Goal: Task Accomplishment & Management: Manage account settings

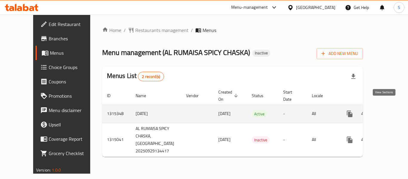
click at [386, 107] on link "enhanced table" at bounding box center [393, 114] width 14 height 14
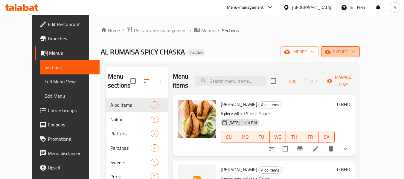
click at [356, 51] on icon "button" at bounding box center [353, 52] width 6 height 6
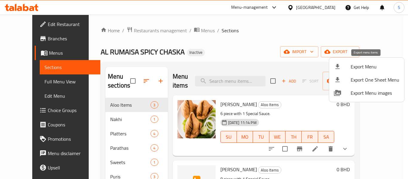
click at [367, 69] on span "Export Menu" at bounding box center [375, 66] width 49 height 7
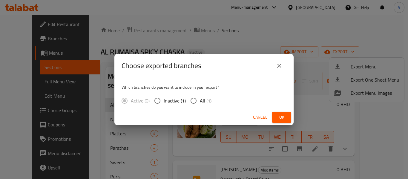
click at [201, 101] on span "All (1)" at bounding box center [206, 100] width 12 height 7
click at [200, 101] on input "All (1)" at bounding box center [193, 100] width 13 height 13
radio input "true"
click at [279, 115] on span "Ok" at bounding box center [282, 117] width 10 height 7
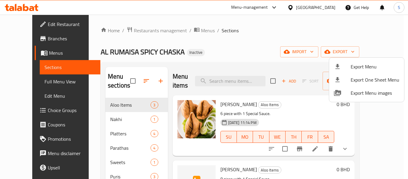
click at [36, 25] on div at bounding box center [204, 89] width 408 height 179
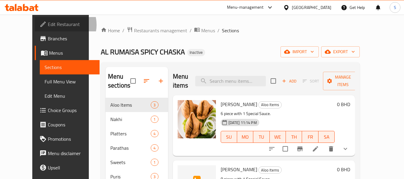
click at [48, 25] on span "Edit Restaurant" at bounding box center [71, 24] width 47 height 7
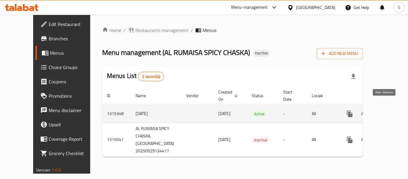
click at [390, 111] on icon "enhanced table" at bounding box center [392, 113] width 5 height 5
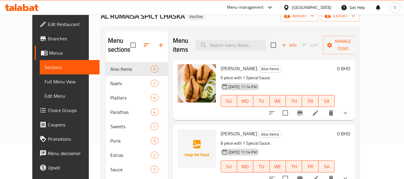
scroll to position [60, 0]
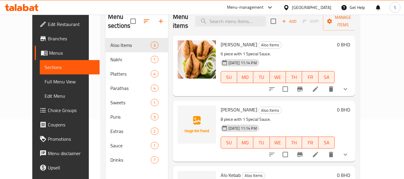
click at [45, 81] on span "Full Menu View" at bounding box center [70, 81] width 51 height 7
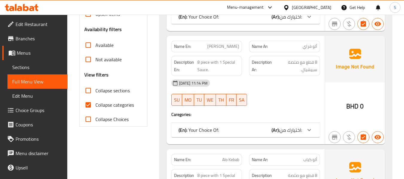
scroll to position [209, 0]
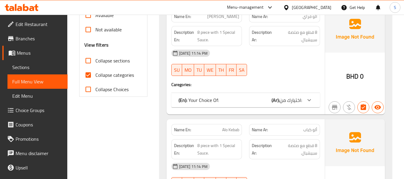
click at [119, 74] on span "Collapse categories" at bounding box center [114, 74] width 39 height 7
click at [95, 74] on input "Collapse categories" at bounding box center [88, 75] width 14 height 14
checkbox input "false"
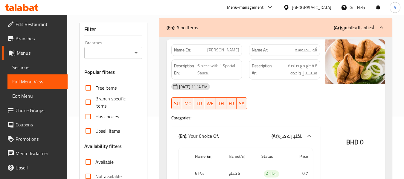
scroll to position [60, 0]
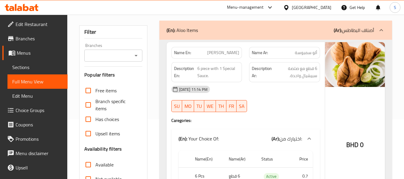
click at [223, 53] on span "Alo Sambosa" at bounding box center [223, 53] width 32 height 6
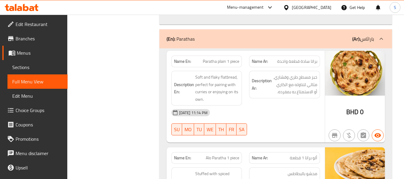
scroll to position [1674, 0]
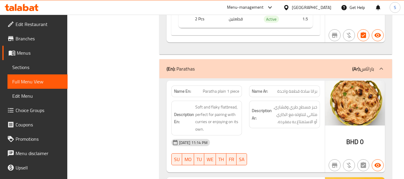
click at [219, 88] on span "Paratha plain 1 piece" at bounding box center [221, 91] width 36 height 6
copy span "Paratha plain 1 piece"
click at [213, 88] on span "Paratha plain 1 piece" at bounding box center [221, 91] width 36 height 6
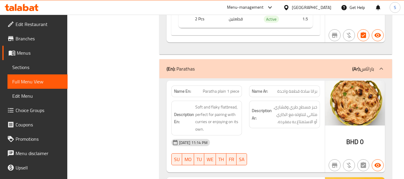
click at [213, 88] on span "Paratha plain 1 piece" at bounding box center [221, 91] width 36 height 6
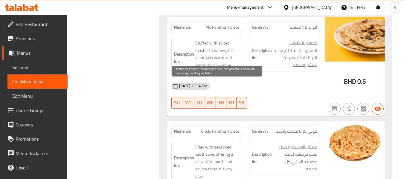
scroll to position [1883, 0]
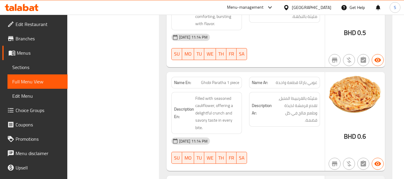
click at [137, 61] on div "Filter Branches Branches Popular filters Free items Branch specific items Has c…" at bounding box center [116, 167] width 80 height 3947
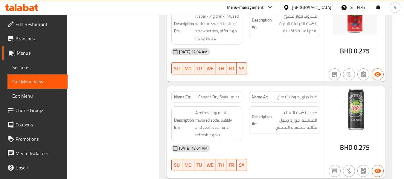
scroll to position [3831, 0]
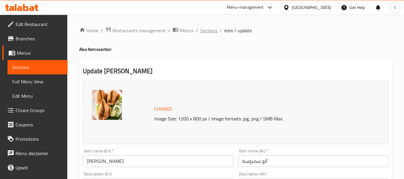
click at [211, 30] on span "Sections" at bounding box center [208, 30] width 17 height 7
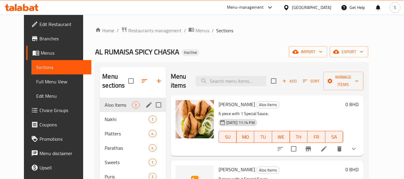
click at [146, 103] on icon "edit" at bounding box center [148, 104] width 5 height 5
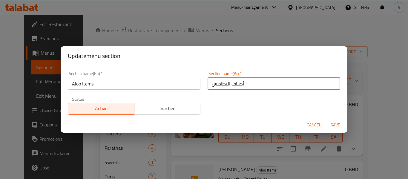
drag, startPoint x: 226, startPoint y: 85, endPoint x: 200, endPoint y: 86, distance: 26.0
click at [200, 86] on div "Section name(En)   * Aloo Items Section name(En) * Section name(Ar)   * أصناف ا…" at bounding box center [204, 93] width 280 height 51
type input "أصناف الألو"
click at [326, 120] on button "Save" at bounding box center [335, 125] width 19 height 11
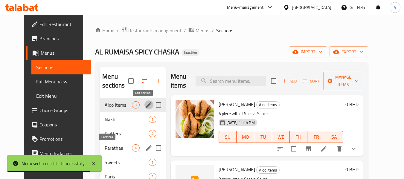
click at [107, 148] on span "Parathas" at bounding box center [118, 147] width 27 height 7
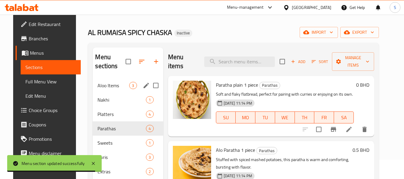
scroll to position [30, 0]
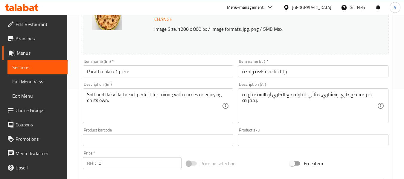
scroll to position [149, 0]
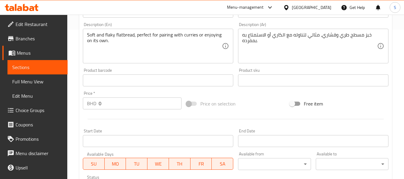
click at [154, 105] on input "0" at bounding box center [140, 103] width 83 height 12
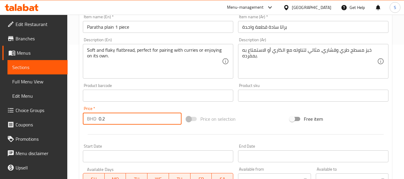
scroll to position [120, 0]
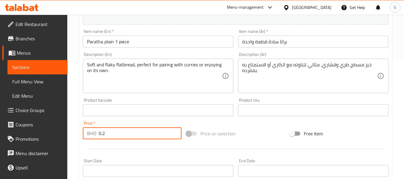
type input "0.2"
click at [156, 44] on input "Paratha plain 1 piece" at bounding box center [158, 42] width 150 height 12
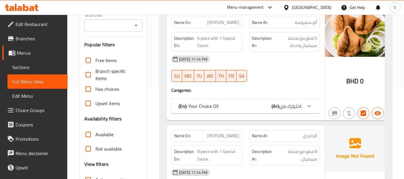
scroll to position [179, 0]
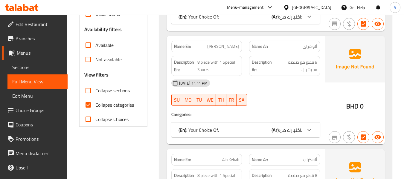
click at [121, 106] on span "Collapse categories" at bounding box center [114, 104] width 39 height 7
click at [95, 106] on input "Collapse categories" at bounding box center [88, 105] width 14 height 14
checkbox input "false"
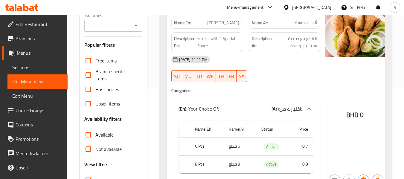
scroll to position [0, 0]
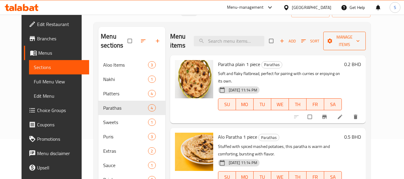
scroll to position [30, 0]
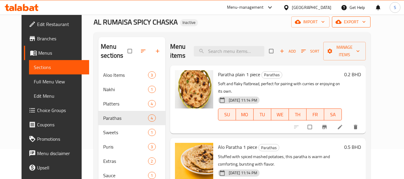
click at [370, 27] on button "export" at bounding box center [351, 21] width 39 height 11
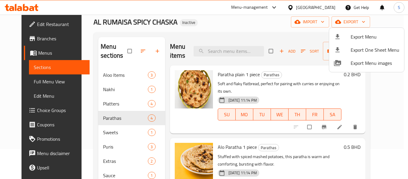
click at [368, 34] on span "Export Menu" at bounding box center [375, 36] width 49 height 7
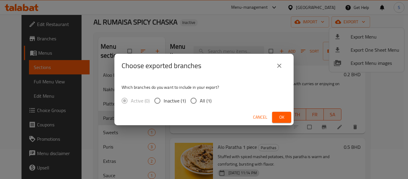
click at [205, 102] on span "All (1)" at bounding box center [206, 100] width 12 height 7
click at [200, 102] on input "All (1)" at bounding box center [193, 100] width 13 height 13
radio input "true"
click at [284, 119] on span "Ok" at bounding box center [282, 117] width 10 height 7
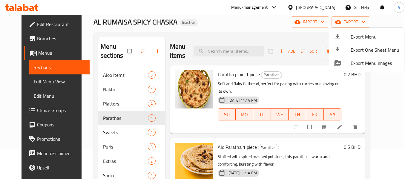
click at [265, 24] on div at bounding box center [204, 89] width 408 height 179
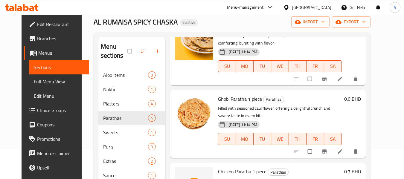
scroll to position [84, 0]
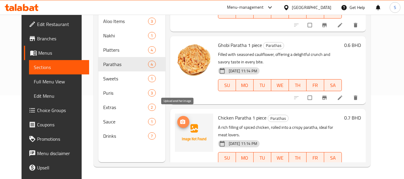
click at [180, 119] on icon "upload picture" at bounding box center [183, 122] width 6 height 6
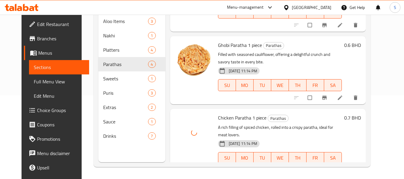
click at [240, 113] on span "Chicken Paratha 1 piece" at bounding box center [242, 117] width 48 height 9
copy h6 "Chicken Paratha 1 piece"
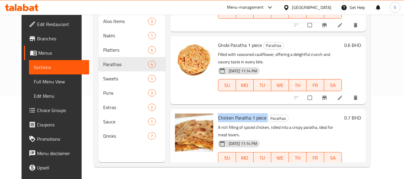
click at [193, 88] on div at bounding box center [193, 70] width 43 height 63
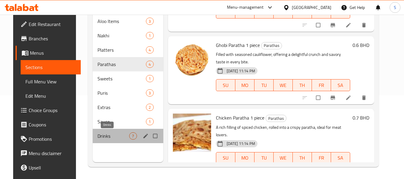
click at [109, 139] on span "Drinks" at bounding box center [113, 135] width 32 height 7
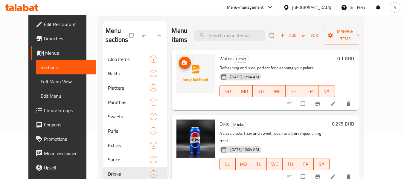
scroll to position [24, 0]
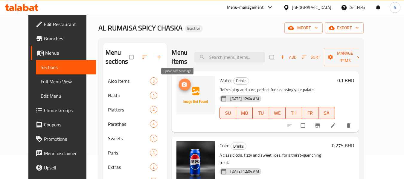
click at [182, 83] on icon "upload picture" at bounding box center [184, 84] width 5 height 4
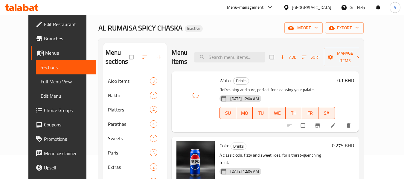
click at [219, 80] on span "Water" at bounding box center [225, 80] width 13 height 9
copy h6 "Water"
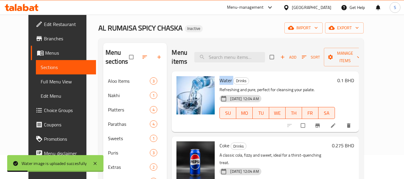
click at [189, 38] on div "Menu sections Aloo Items 3 Nakhi 1 Platters 4 Parathas 4 Sweets 1 Puris 3 Extra…" at bounding box center [230, 132] width 265 height 189
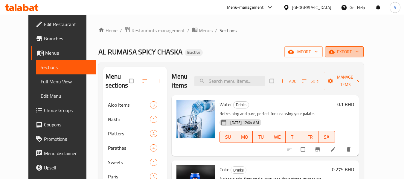
click at [334, 54] on icon "button" at bounding box center [332, 52] width 6 height 4
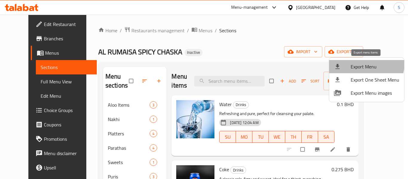
click at [363, 64] on span "Export Menu" at bounding box center [375, 66] width 49 height 7
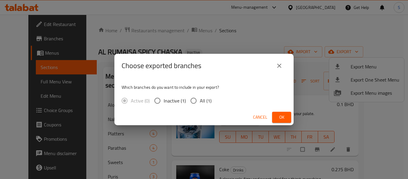
click at [198, 100] on input "All (1)" at bounding box center [193, 100] width 13 height 13
radio input "true"
click at [279, 119] on span "Ok" at bounding box center [282, 117] width 10 height 7
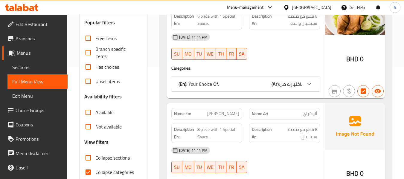
scroll to position [120, 0]
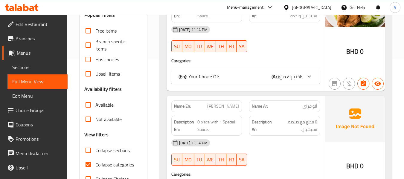
drag, startPoint x: 108, startPoint y: 166, endPoint x: 185, endPoint y: 134, distance: 83.3
click at [108, 166] on span "Collapse categories" at bounding box center [114, 164] width 39 height 7
click at [95, 166] on input "Collapse categories" at bounding box center [88, 165] width 14 height 14
checkbox input "false"
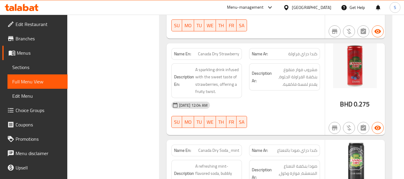
scroll to position [3704, 0]
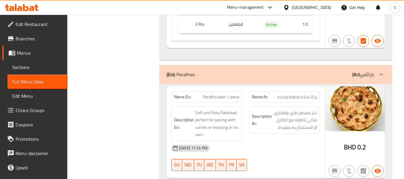
scroll to position [1691, 0]
